Goal: Information Seeking & Learning: Learn about a topic

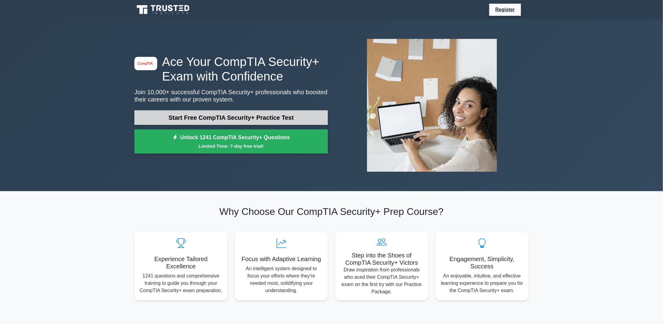
click at [202, 116] on link "Start Free CompTIA Security+ Practice Test" at bounding box center [230, 117] width 193 height 15
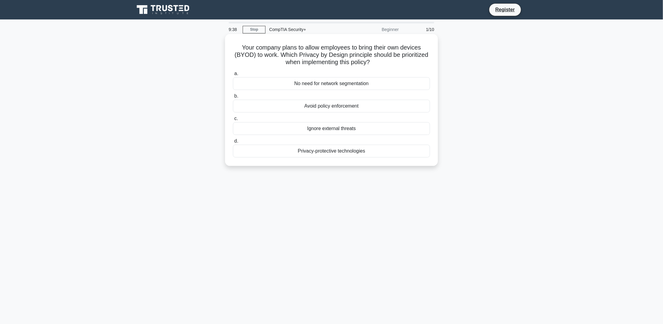
click at [333, 150] on div "Privacy-protective technologies" at bounding box center [331, 151] width 197 height 13
click at [233, 143] on input "d. Privacy-protective technologies" at bounding box center [233, 141] width 0 height 4
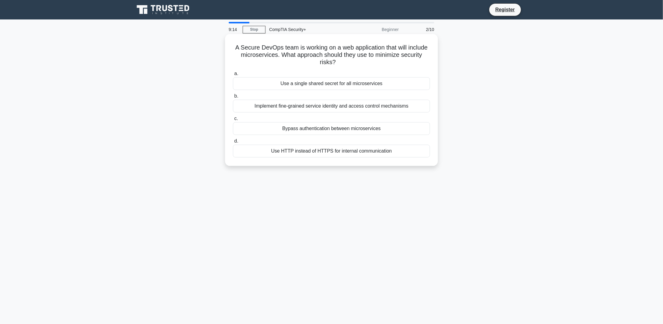
click at [390, 104] on div "Implement fine-grained service identity and access control mechanisms" at bounding box center [331, 106] width 197 height 13
click at [233, 98] on input "b. Implement fine-grained service identity and access control mechanisms" at bounding box center [233, 96] width 0 height 4
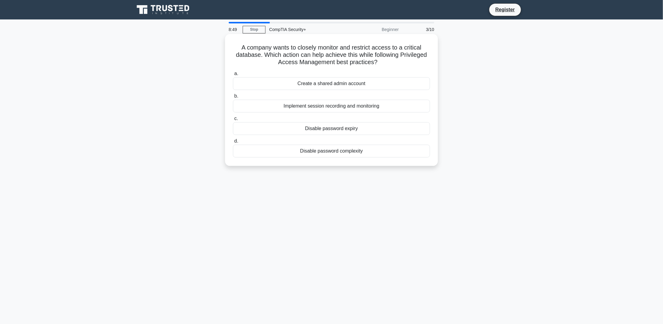
click at [317, 105] on div "Implement session recording and monitoring" at bounding box center [331, 106] width 197 height 13
click at [233, 98] on input "b. Implement session recording and monitoring" at bounding box center [233, 96] width 0 height 4
click at [326, 107] on div "Traffic analysis" at bounding box center [331, 106] width 197 height 13
click at [233, 98] on input "b. Traffic analysis" at bounding box center [233, 96] width 0 height 4
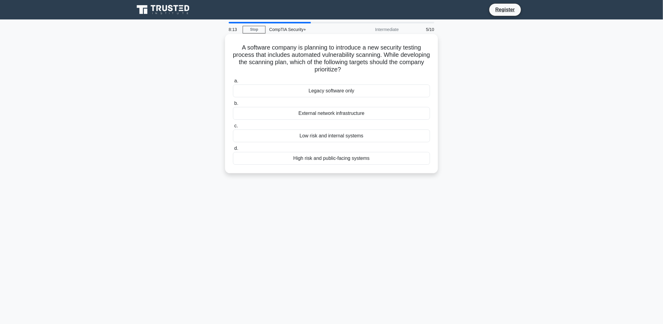
click at [331, 157] on div "High risk and public-facing systems" at bounding box center [331, 158] width 197 height 13
click at [233, 150] on input "d. High risk and public-facing systems" at bounding box center [233, 149] width 0 height 4
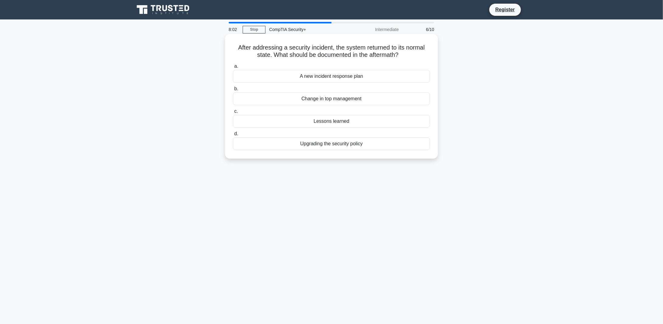
click at [332, 122] on div "Lessons learned" at bounding box center [331, 121] width 197 height 13
click at [233, 113] on input "c. Lessons learned" at bounding box center [233, 111] width 0 height 4
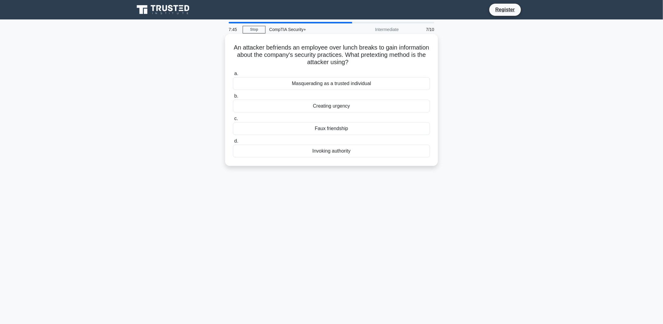
click at [327, 129] on div "Faux friendship" at bounding box center [331, 128] width 197 height 13
click at [233, 121] on input "c. Faux friendship" at bounding box center [233, 119] width 0 height 4
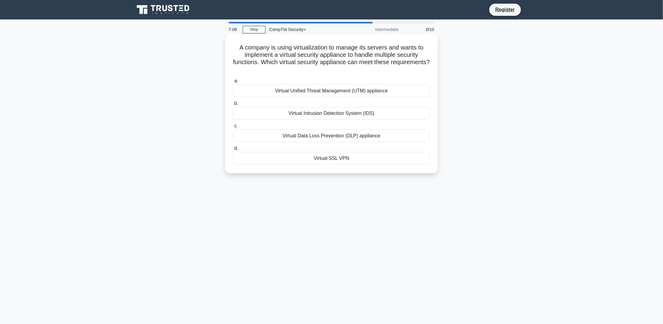
click at [315, 92] on div "Virtual Unified Threat Management (UTM) appliance" at bounding box center [331, 90] width 197 height 13
click at [233, 83] on input "a. Virtual Unified Threat Management (UTM) appliance" at bounding box center [233, 81] width 0 height 4
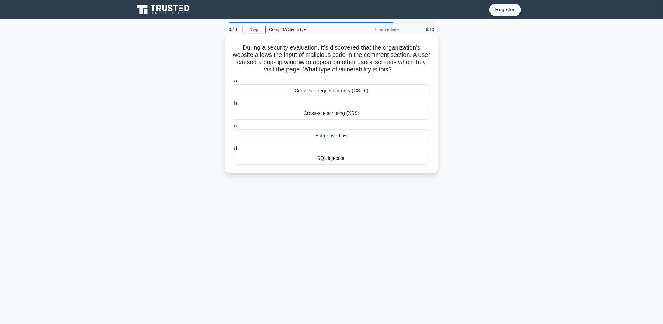
click at [331, 157] on div "SQL injection" at bounding box center [331, 158] width 197 height 13
click at [233, 150] on input "d. SQL injection" at bounding box center [233, 149] width 0 height 4
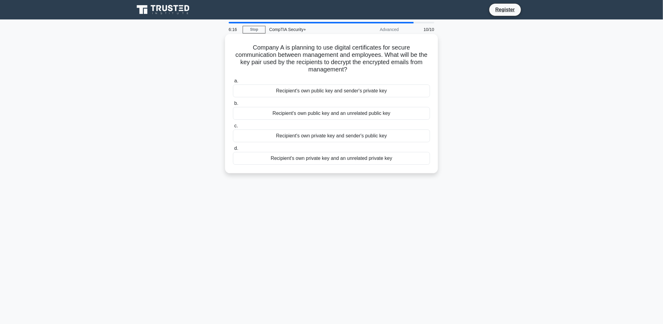
click at [333, 136] on div "Recipient's own private key and sender's public key" at bounding box center [331, 135] width 197 height 13
click at [233, 128] on input "c. Recipient's own private key and sender's public key" at bounding box center [233, 126] width 0 height 4
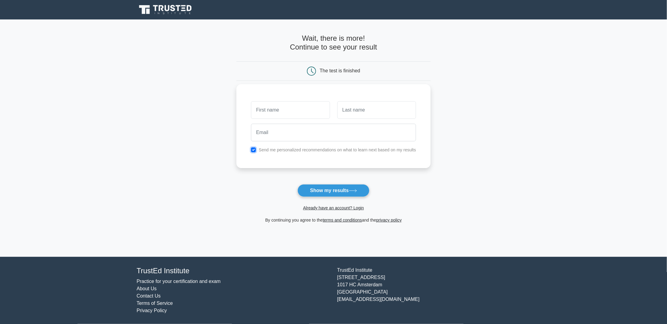
click at [252, 148] on input "checkbox" at bounding box center [253, 149] width 5 height 5
checkbox input "false"
click at [328, 187] on button "Show my results" at bounding box center [334, 190] width 72 height 13
click at [292, 113] on input "text" at bounding box center [290, 110] width 79 height 18
type input "[PERSON_NAME]"
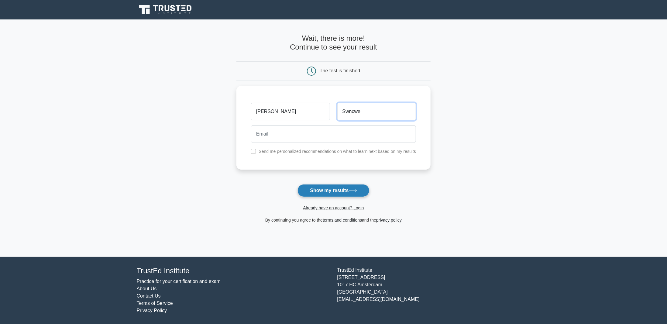
type input "Swncwe"
click at [329, 192] on button "Show my results" at bounding box center [334, 190] width 72 height 13
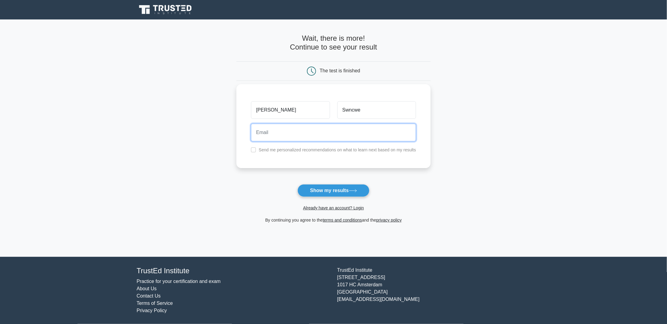
click at [306, 134] on input "email" at bounding box center [333, 133] width 165 height 18
type input "[PERSON_NAME][EMAIL_ADDRESS][DOMAIN_NAME]"
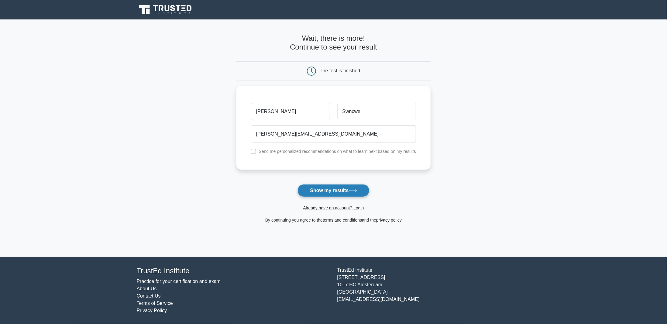
click at [329, 186] on button "Show my results" at bounding box center [334, 190] width 72 height 13
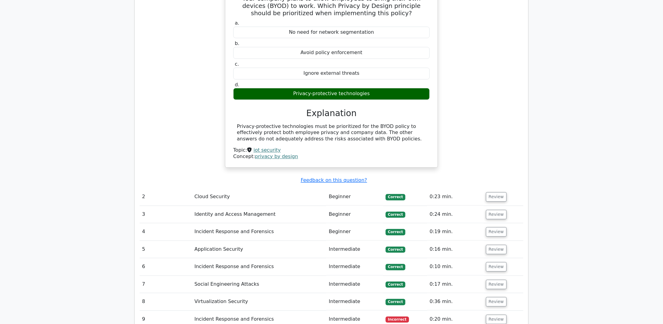
scroll to position [638, 0]
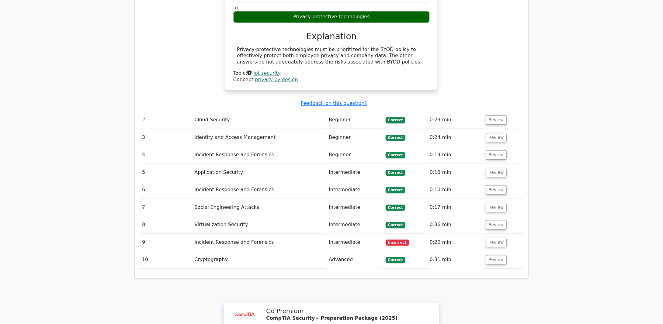
click at [220, 234] on td "Incident Response and Forensics" at bounding box center [259, 242] width 134 height 17
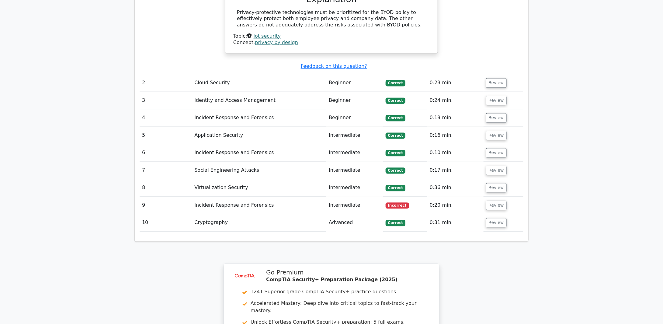
scroll to position [760, 0]
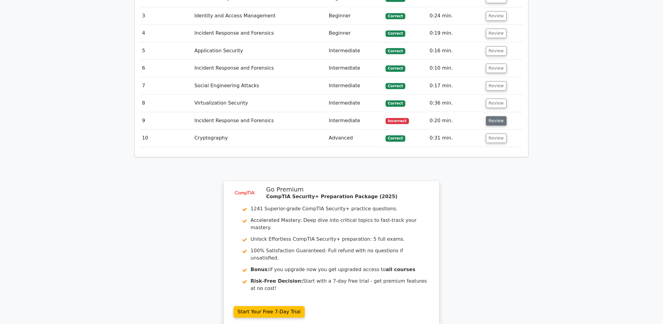
click at [494, 116] on button "Review" at bounding box center [496, 120] width 21 height 9
